Goal: Task Accomplishment & Management: Manage account settings

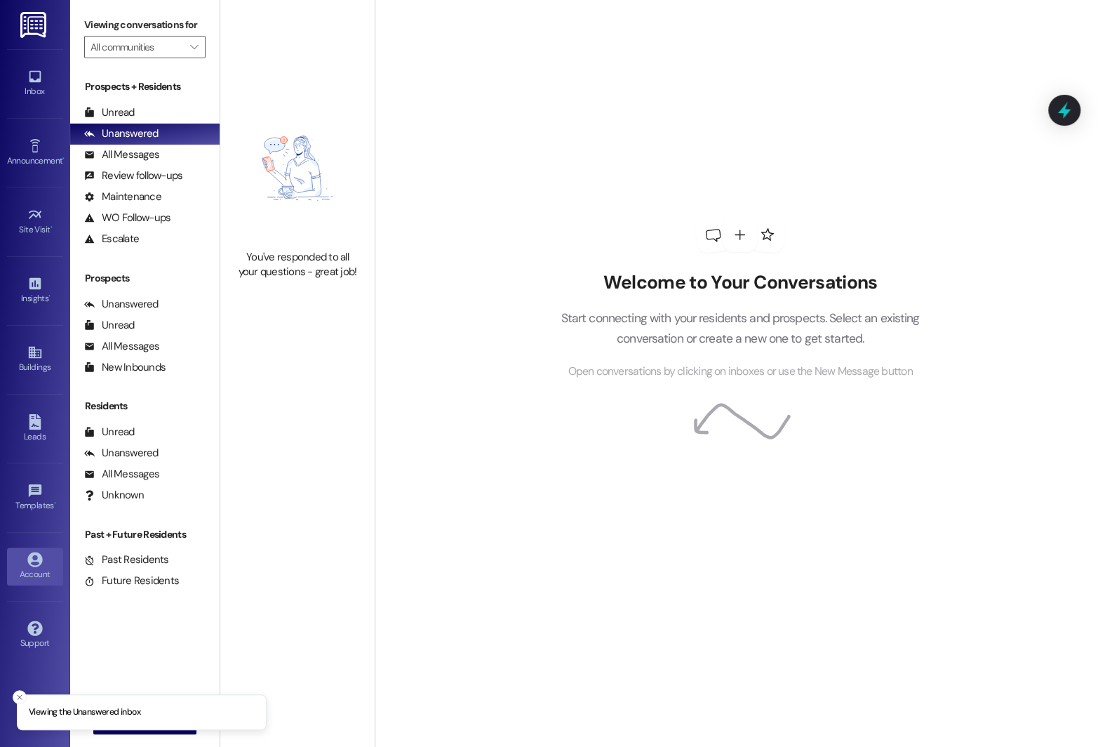
click at [28, 571] on div "Account" at bounding box center [35, 574] width 70 height 14
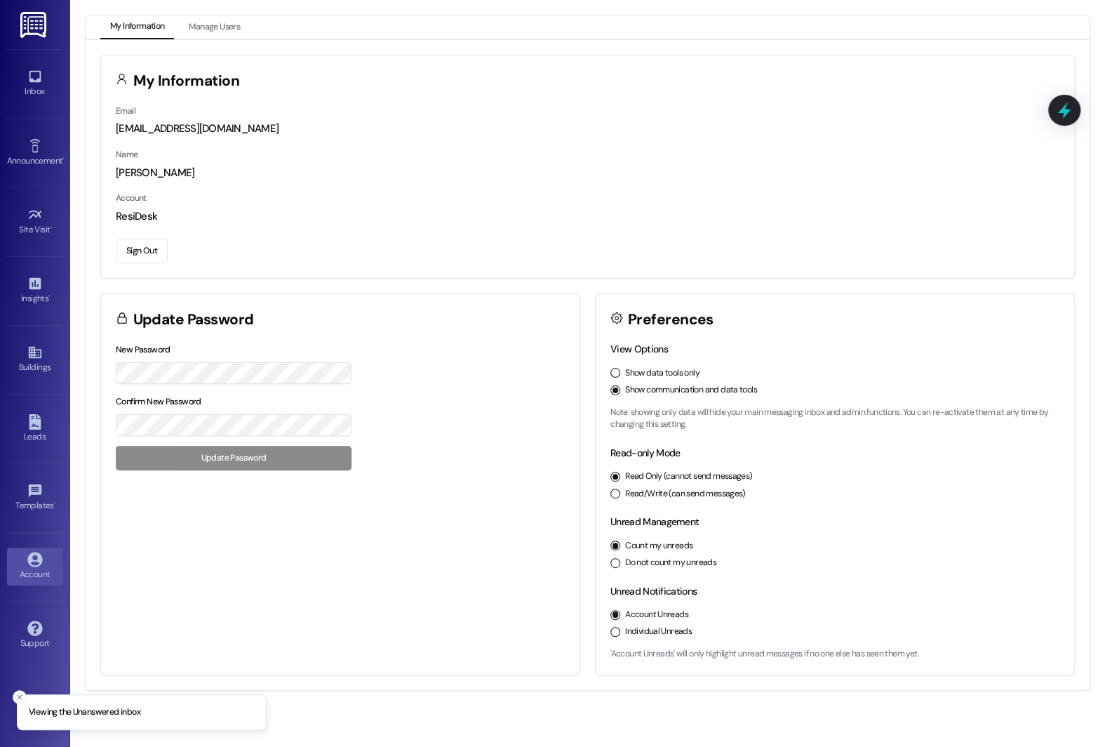
click at [139, 235] on div "Sign Out" at bounding box center [588, 248] width 944 height 29
click at [139, 258] on button "Sign Out" at bounding box center [142, 251] width 52 height 25
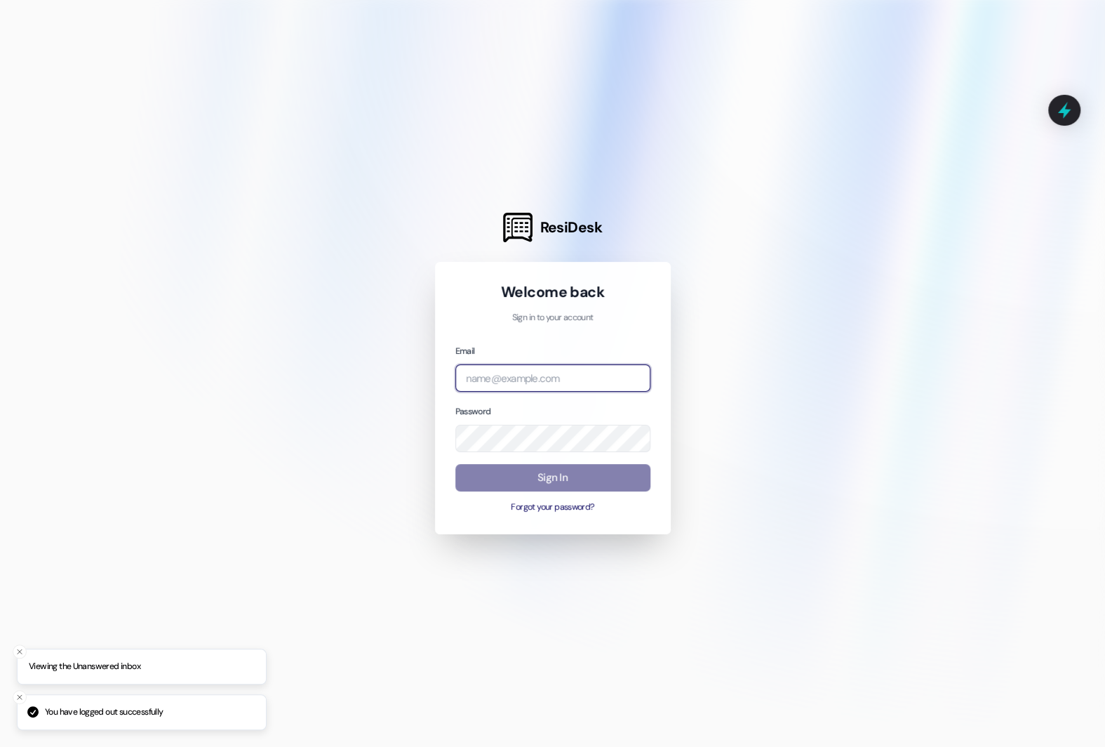
click at [534, 383] on input "email" at bounding box center [552, 377] width 195 height 27
click at [641, 389] on input "ala" at bounding box center [552, 377] width 195 height 27
type input "a"
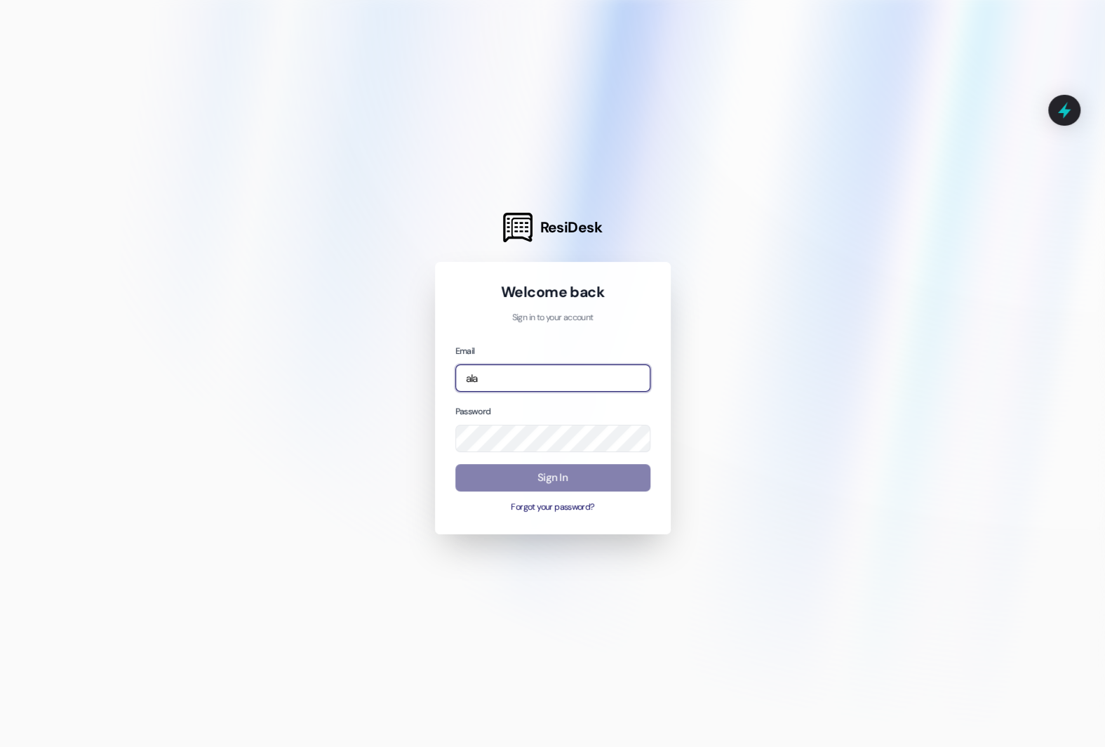
type input "[EMAIL_ADDRESS][DOMAIN_NAME]"
